Goal: Information Seeking & Learning: Learn about a topic

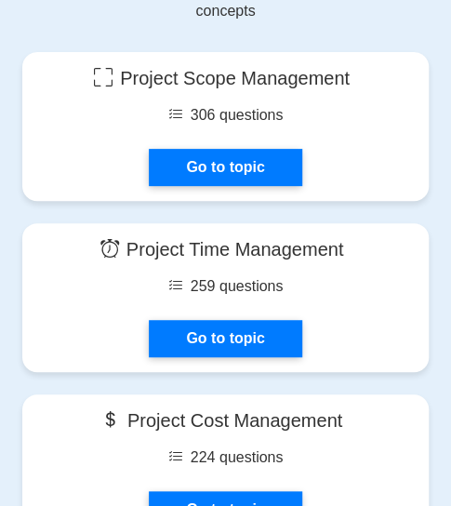
scroll to position [1378, 0]
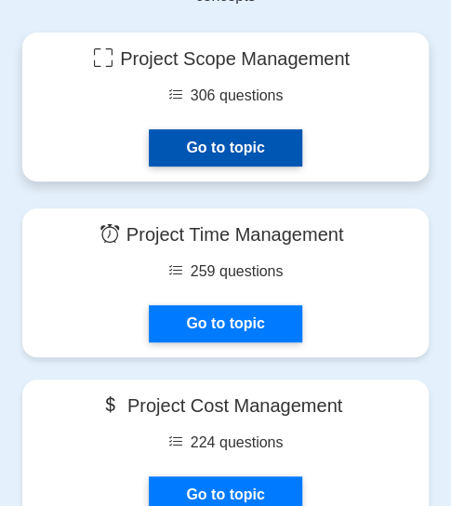
click at [262, 129] on link "Go to topic" at bounding box center [225, 147] width 153 height 37
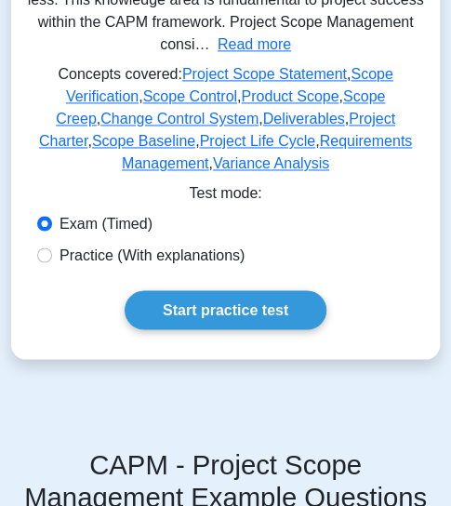
scroll to position [459, 0]
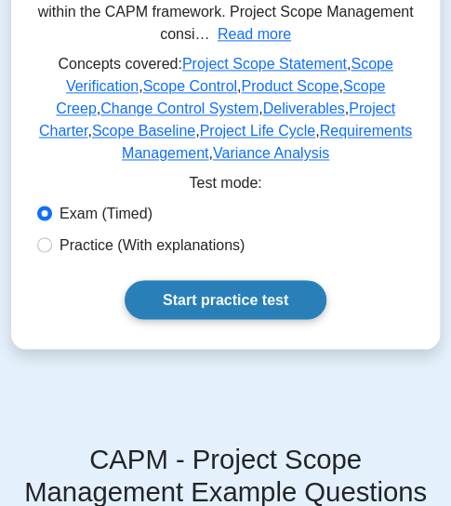
click at [202, 280] on link "Start practice test" at bounding box center [226, 299] width 202 height 39
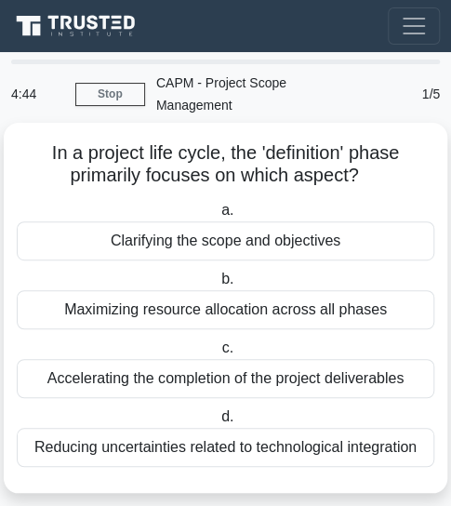
click at [345, 221] on div "Clarifying the scope and objectives" at bounding box center [226, 240] width 418 height 39
click at [218, 217] on input "a. Clarifying the scope and objectives" at bounding box center [218, 211] width 0 height 12
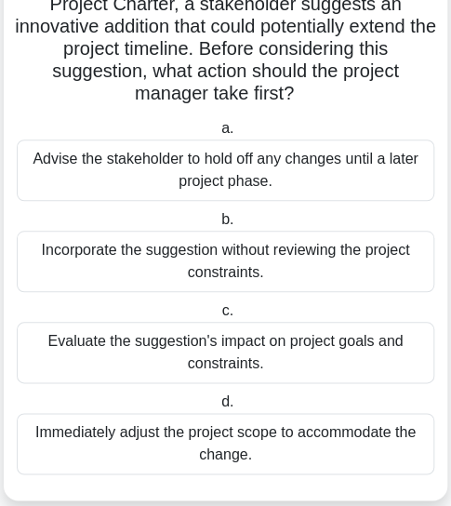
scroll to position [179, 0]
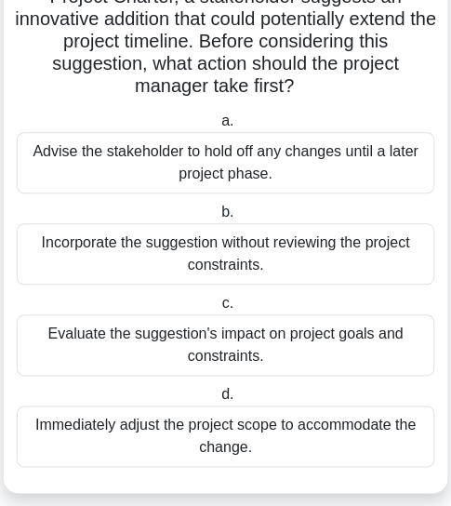
click at [340, 338] on div "Evaluate the suggestion's impact on project goals and constraints." at bounding box center [226, 344] width 418 height 61
click at [218, 310] on input "c. Evaluate the suggestion's impact on project goals and constraints." at bounding box center [218, 304] width 0 height 12
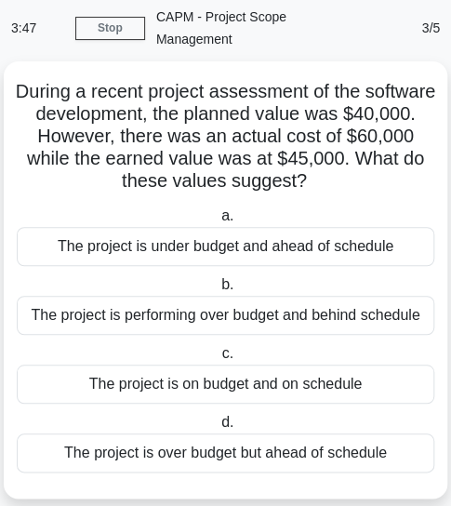
scroll to position [67, 0]
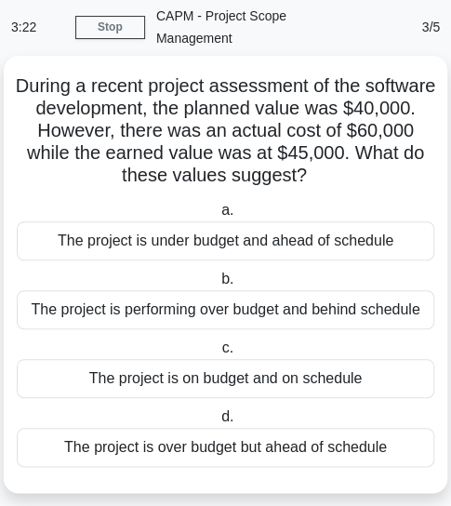
click at [313, 428] on div "The project is over budget but ahead of schedule" at bounding box center [226, 447] width 418 height 39
click at [218, 423] on input "d. The project is over budget but ahead of schedule" at bounding box center [218, 417] width 0 height 12
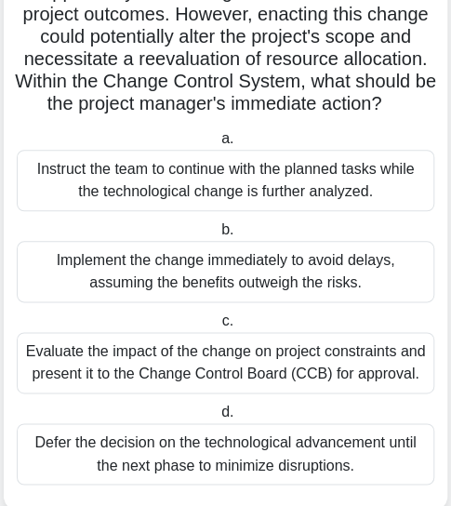
scroll to position [221, 0]
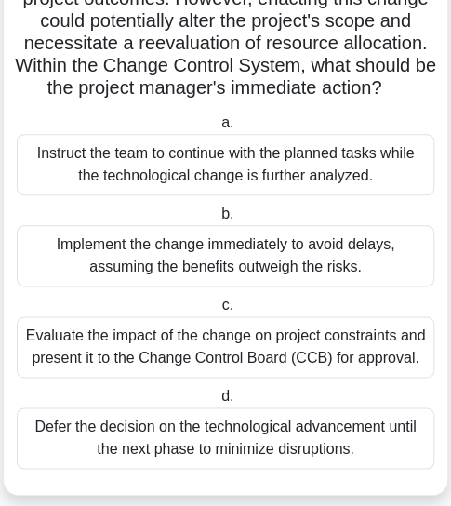
click at [368, 316] on div "Evaluate the impact of the change on project constraints and present it to the …" at bounding box center [226, 346] width 418 height 61
click at [218, 305] on input "c. Evaluate the impact of the change on project constraints and present it to t…" at bounding box center [218, 305] width 0 height 12
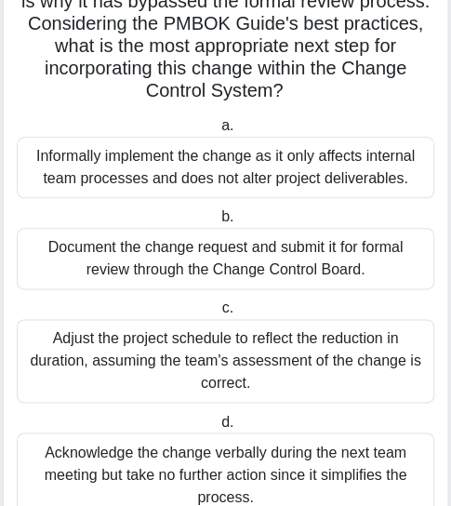
scroll to position [274, 0]
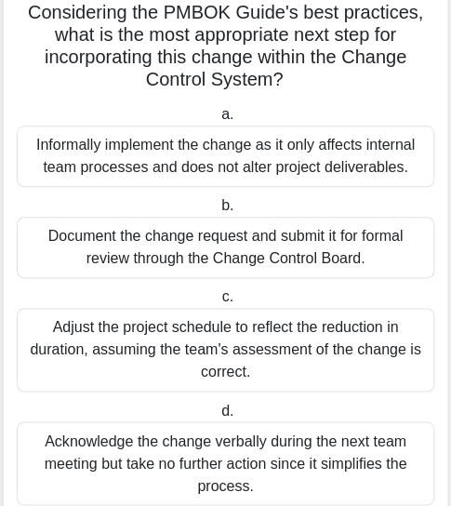
click at [347, 228] on div "Document the change request and submit it for formal review through the Change …" at bounding box center [226, 247] width 418 height 61
click at [218, 212] on input "b. Document the change request and submit it for formal review through the Chan…" at bounding box center [218, 206] width 0 height 12
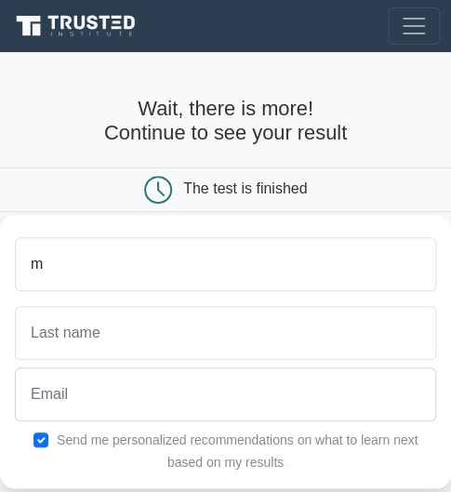
type input "Moyosore"
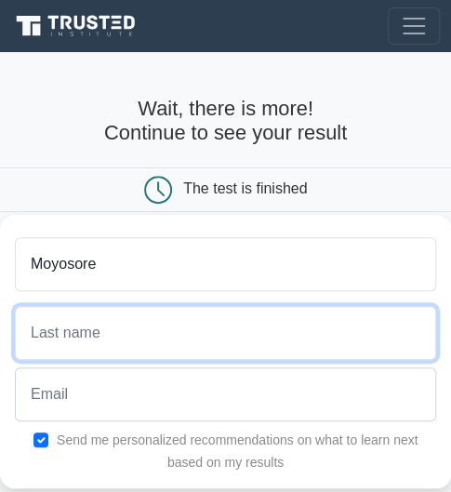
click at [147, 336] on input "text" at bounding box center [225, 333] width 421 height 54
type input "Jubril"
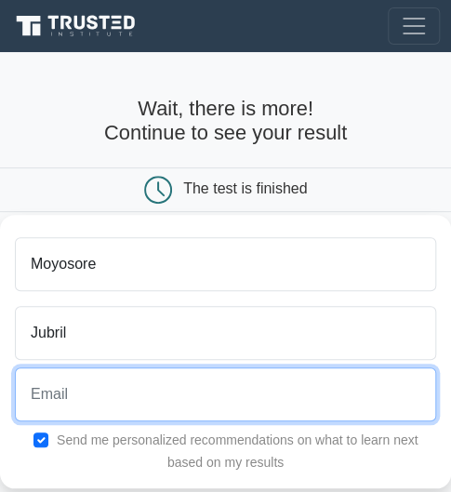
click at [158, 393] on input "email" at bounding box center [225, 394] width 421 height 54
type input "Jubrilmoyosore225@gmail.com"
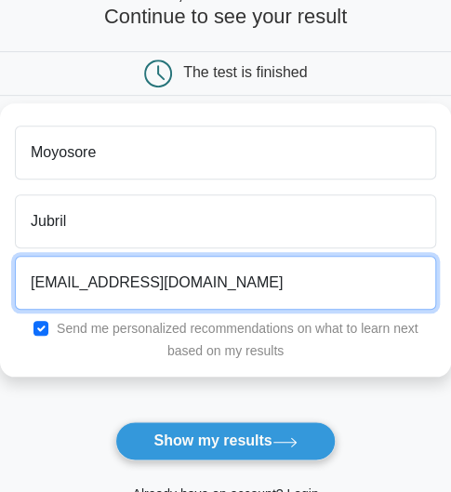
scroll to position [117, 0]
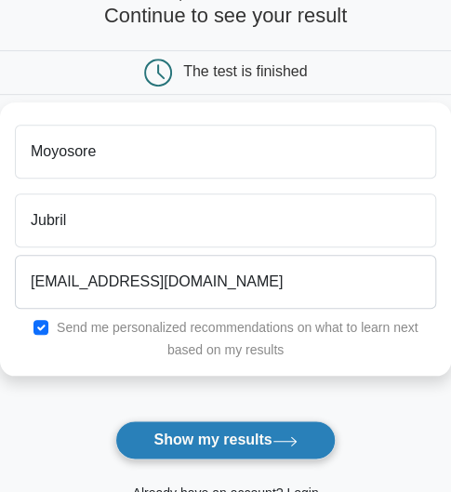
click at [241, 445] on button "Show my results" at bounding box center [224, 439] width 219 height 39
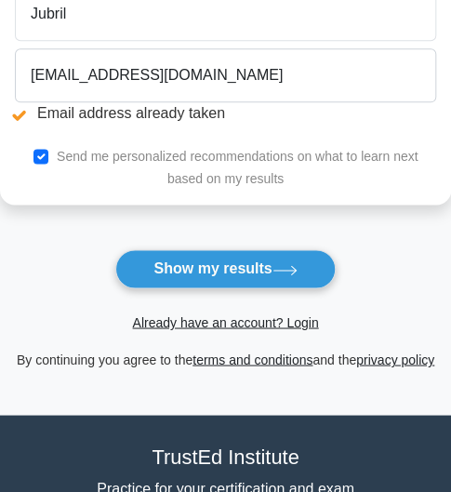
scroll to position [394, 0]
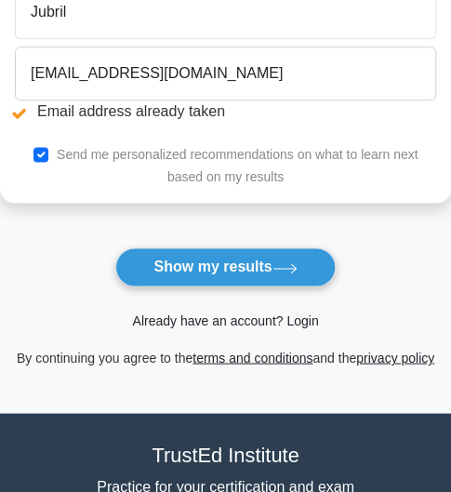
click at [249, 318] on link "Already have an account? Login" at bounding box center [225, 319] width 186 height 15
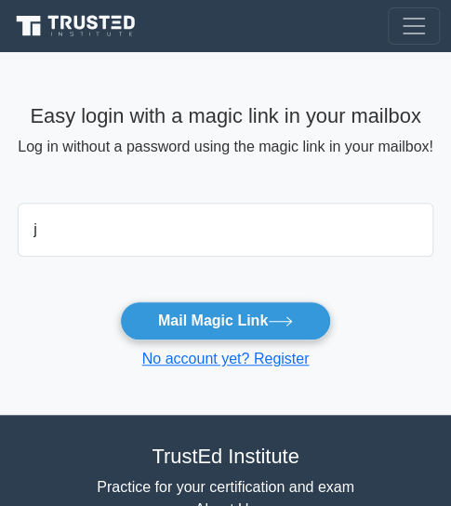
type input "[EMAIL_ADDRESS][DOMAIN_NAME]"
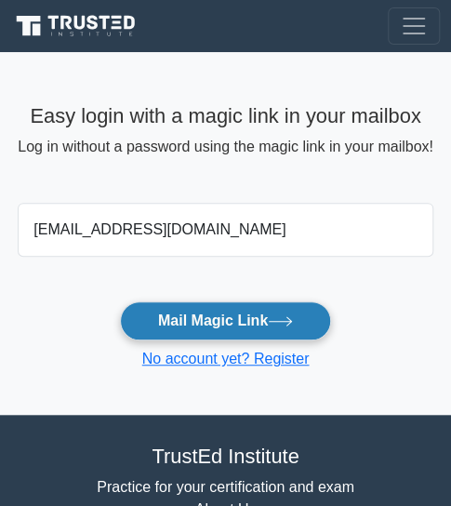
click at [218, 319] on button "Mail Magic Link" at bounding box center [225, 320] width 211 height 39
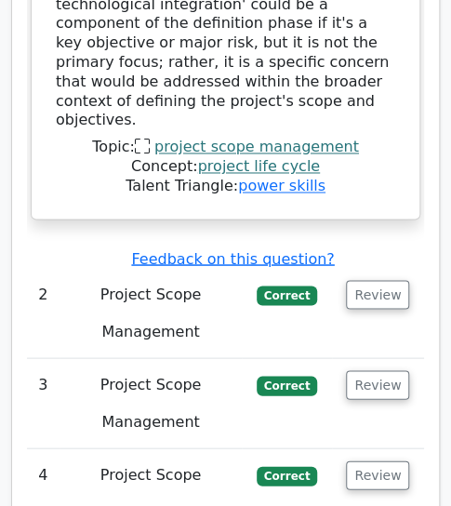
scroll to position [3155, 0]
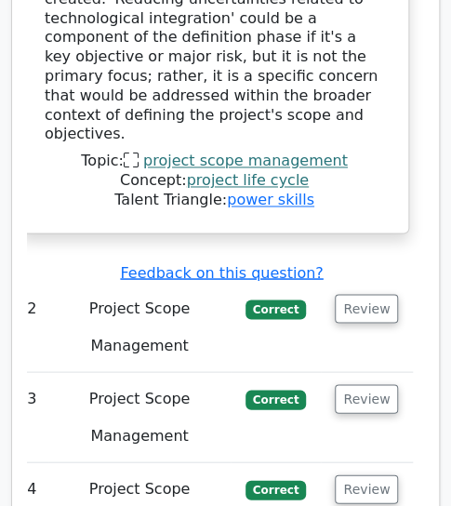
scroll to position [0, 0]
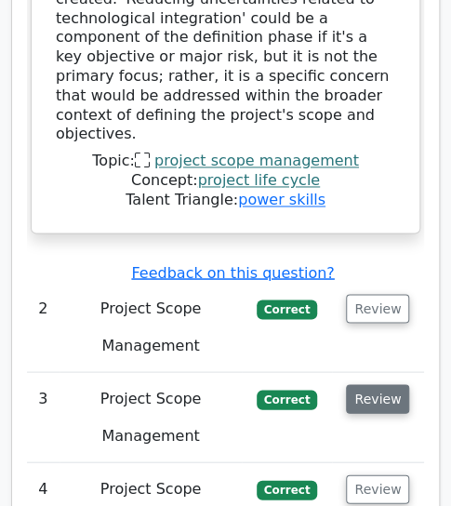
click at [386, 384] on button "Review" at bounding box center [377, 398] width 63 height 29
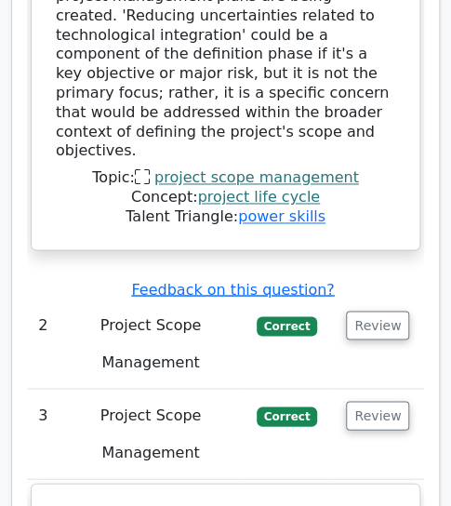
scroll to position [3118, 0]
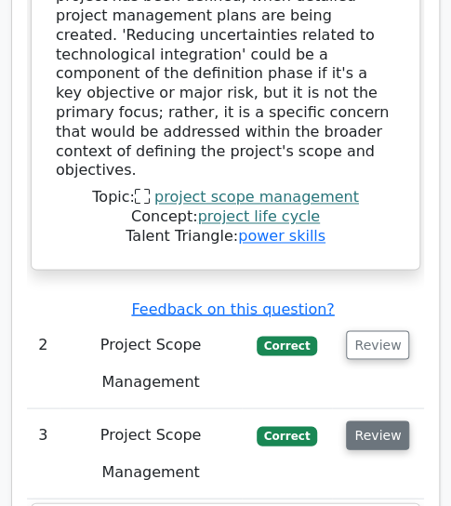
click at [373, 420] on button "Review" at bounding box center [377, 434] width 63 height 29
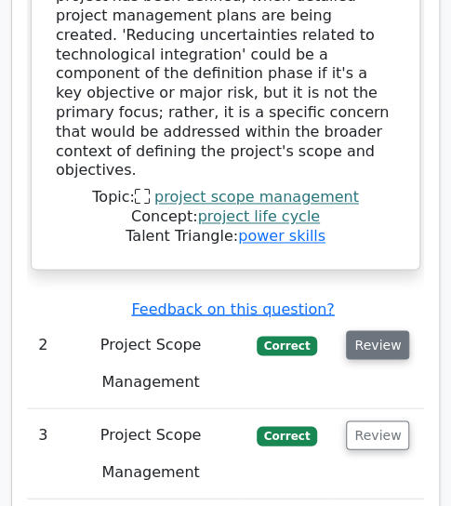
click at [377, 330] on button "Review" at bounding box center [377, 344] width 63 height 29
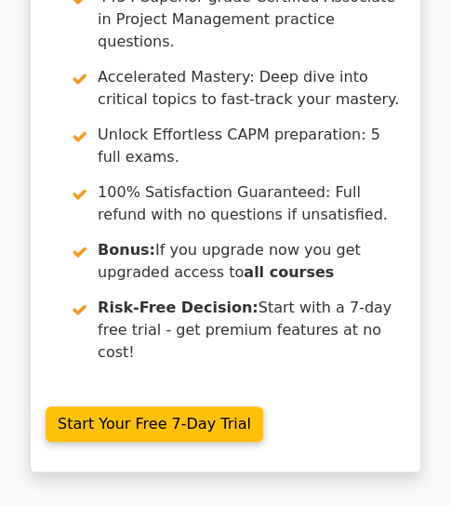
scroll to position [5539, 0]
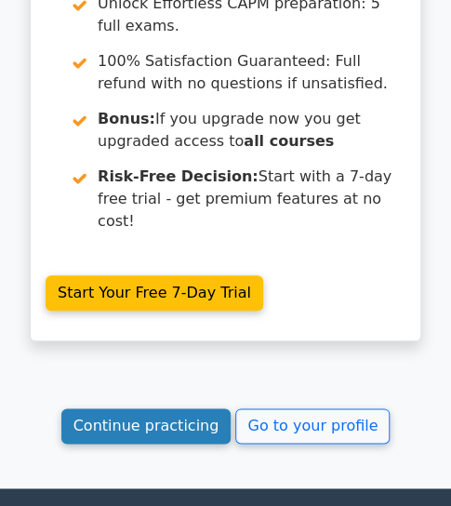
click at [137, 408] on link "Continue practicing" at bounding box center [146, 425] width 170 height 35
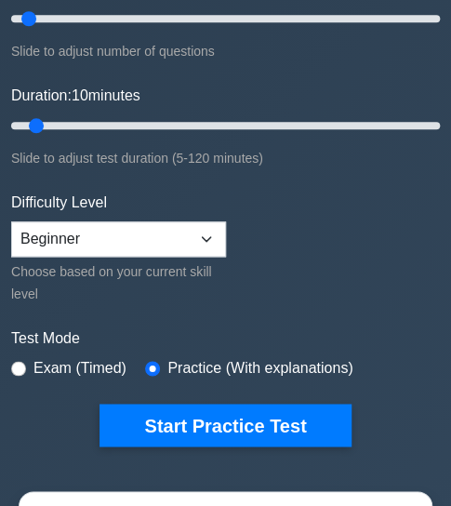
scroll to position [259, 0]
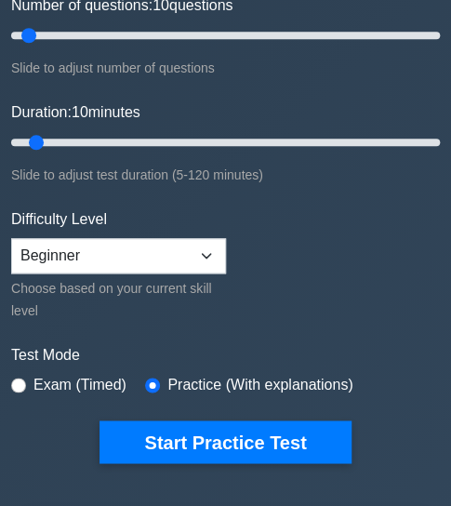
click at [86, 385] on label "Exam (Timed)" at bounding box center [79, 385] width 93 height 22
click at [34, 383] on label "Exam (Timed)" at bounding box center [79, 385] width 93 height 22
click at [17, 382] on input "radio" at bounding box center [18, 385] width 15 height 15
radio input "true"
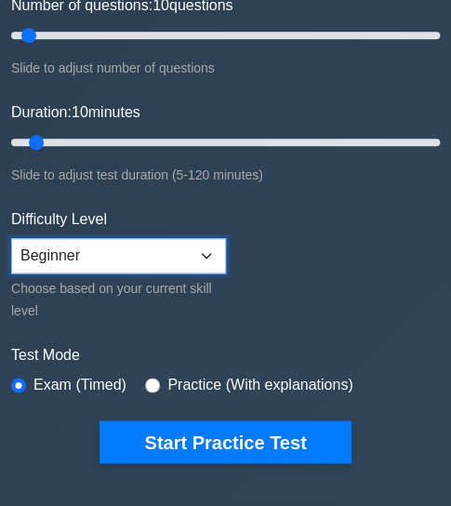
click at [88, 243] on select "Beginner Intermediate Expert" at bounding box center [118, 255] width 215 height 35
select select "intermediate"
click at [11, 238] on select "Beginner Intermediate Expert" at bounding box center [118, 255] width 215 height 35
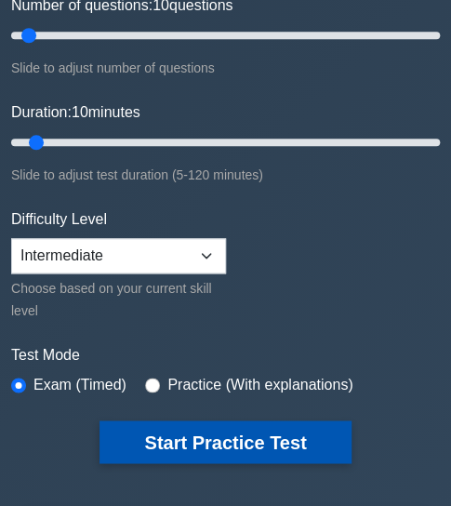
click at [158, 432] on button "Start Practice Test" at bounding box center [225, 441] width 251 height 43
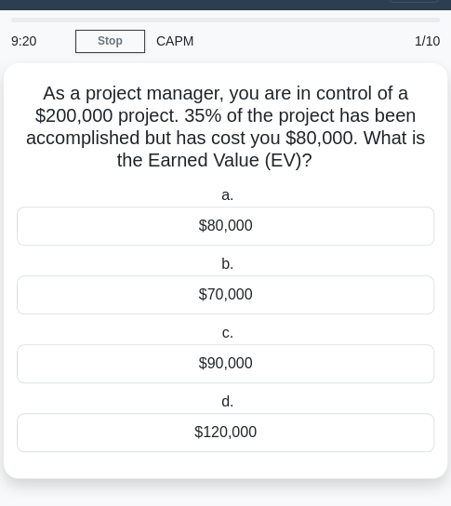
scroll to position [45, 0]
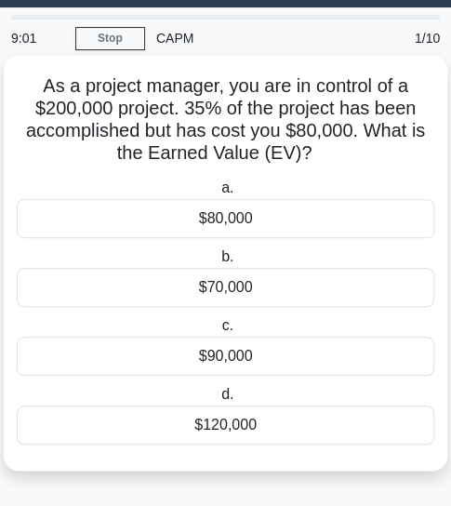
click at [340, 282] on div "$70,000" at bounding box center [226, 287] width 418 height 39
click at [218, 263] on input "b. $70,000" at bounding box center [218, 257] width 0 height 12
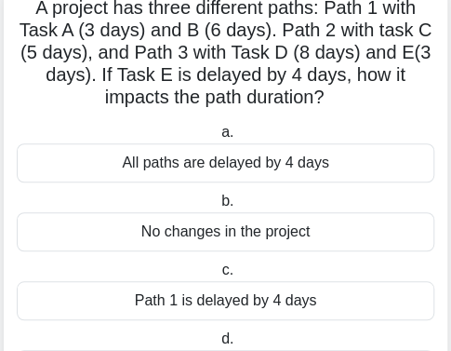
scroll to position [125, 0]
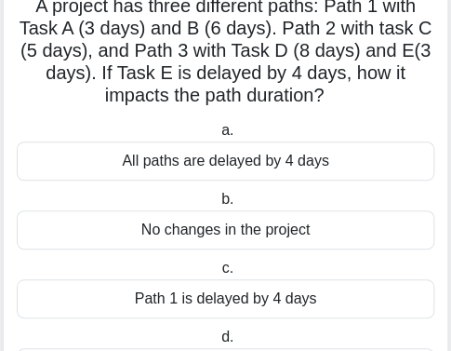
click at [366, 232] on div "No changes in the project" at bounding box center [226, 229] width 418 height 39
click at [218, 206] on input "b. No changes in the project" at bounding box center [218, 199] width 0 height 12
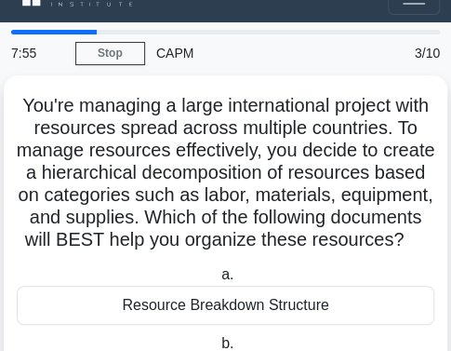
scroll to position [32, 0]
